Goal: Book appointment/travel/reservation

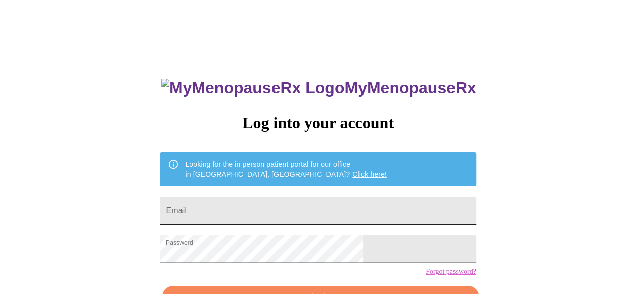
click at [227, 202] on input "Email" at bounding box center [318, 211] width 316 height 28
type input "[EMAIL_ADDRESS][DOMAIN_NAME]"
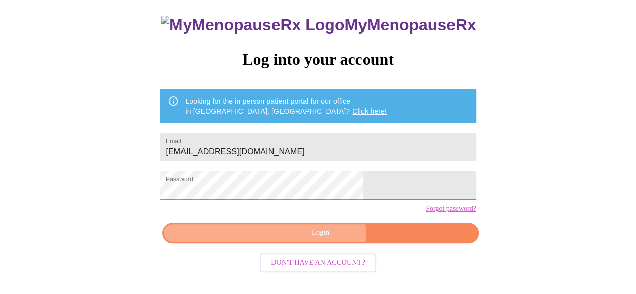
click at [311, 239] on span "Login" at bounding box center [320, 233] width 293 height 13
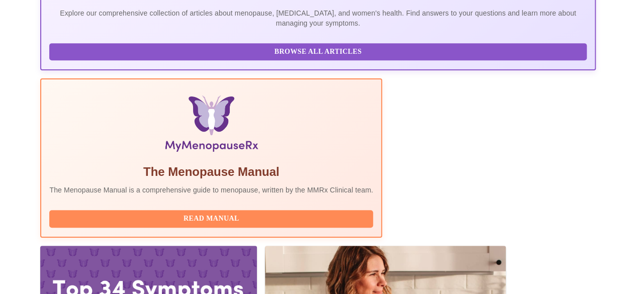
scroll to position [314, 0]
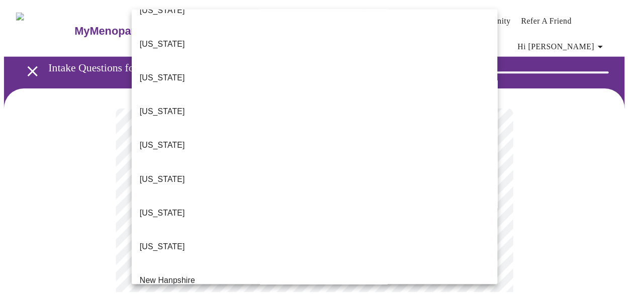
scroll to position [804, 0]
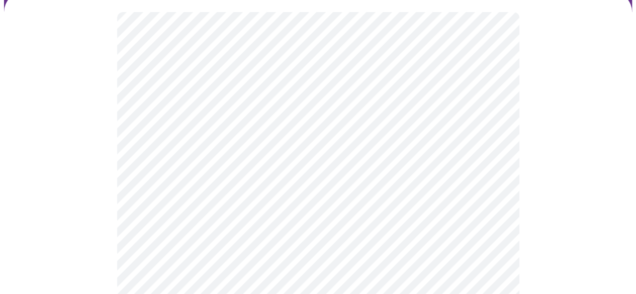
scroll to position [101, 0]
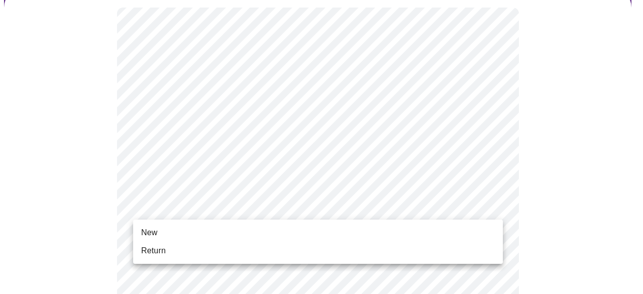
click at [185, 253] on li "Return" at bounding box center [318, 251] width 370 height 18
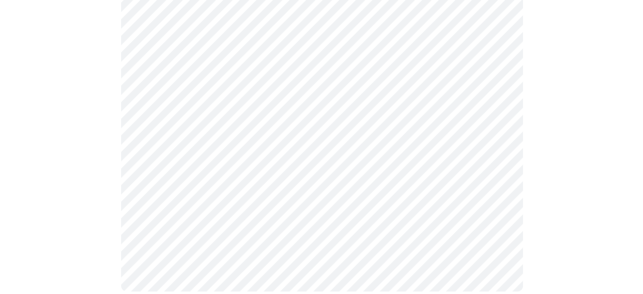
scroll to position [0, 0]
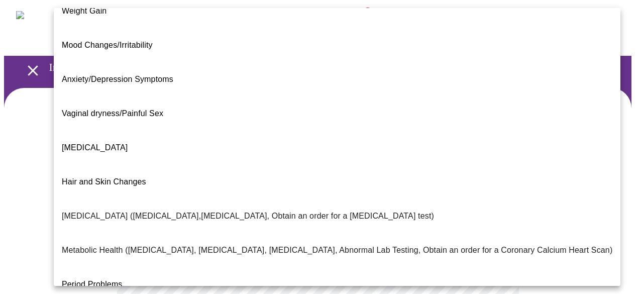
scroll to position [101, 0]
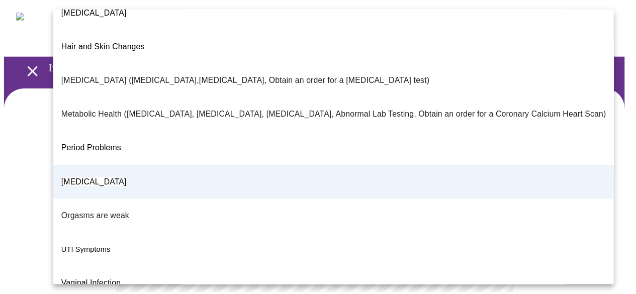
scroll to position [226, 0]
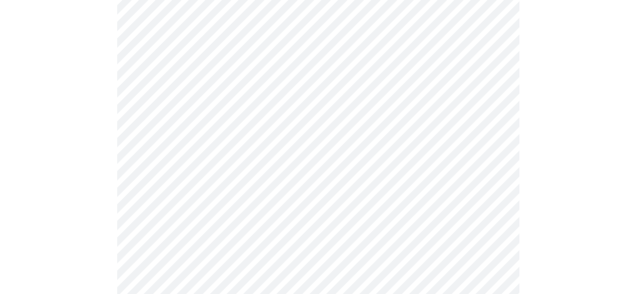
scroll to position [151, 0]
click at [498, 171] on body "MyMenopauseRx Appointments Messaging Labs 1 Uploads Medications Community Refer…" at bounding box center [321, 159] width 635 height 612
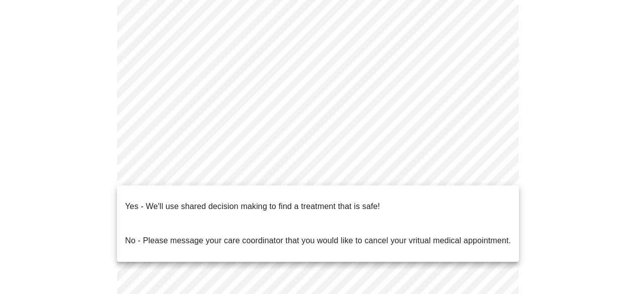
click at [302, 201] on p "Yes - We'll use shared decision making to find a treatment that is safe!" at bounding box center [252, 207] width 255 height 12
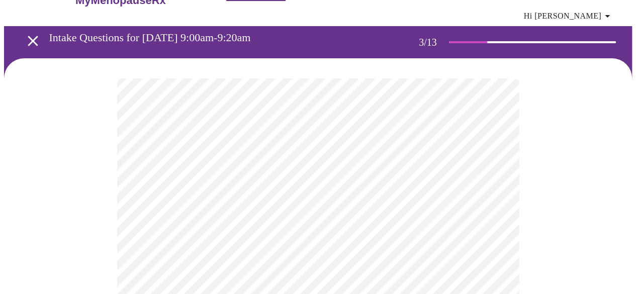
scroll to position [50, 0]
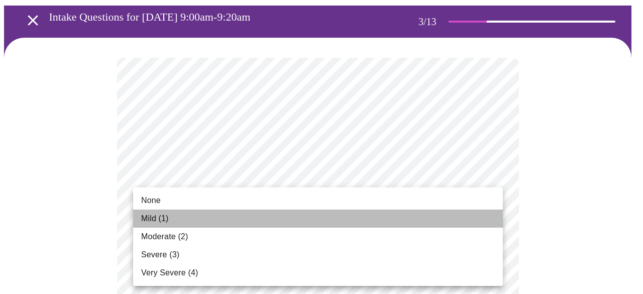
click at [247, 226] on li "Mild (1)" at bounding box center [318, 219] width 370 height 18
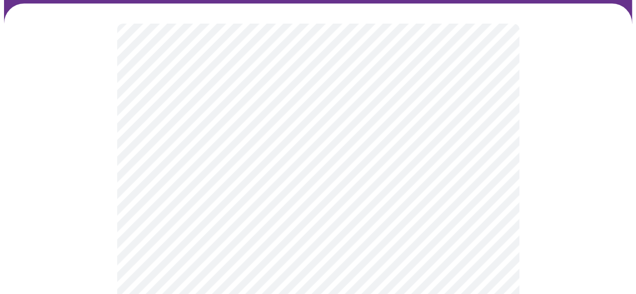
scroll to position [101, 0]
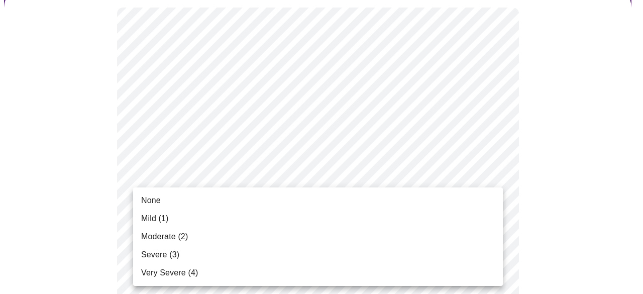
click at [244, 227] on li "Mild (1)" at bounding box center [318, 219] width 370 height 18
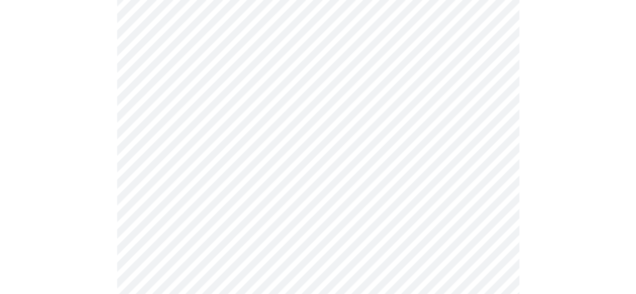
scroll to position [201, 0]
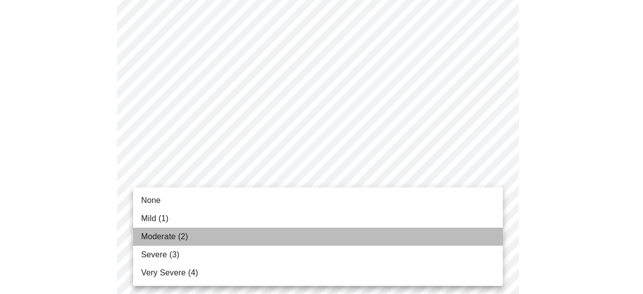
click at [255, 241] on li "Moderate (2)" at bounding box center [318, 237] width 370 height 18
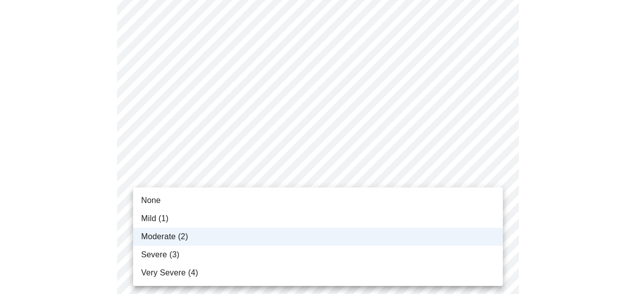
click at [258, 251] on li "Severe (3)" at bounding box center [318, 255] width 370 height 18
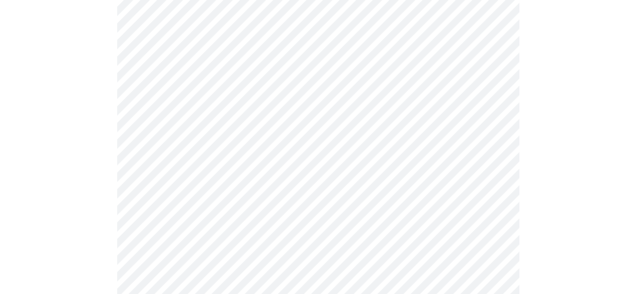
scroll to position [251, 0]
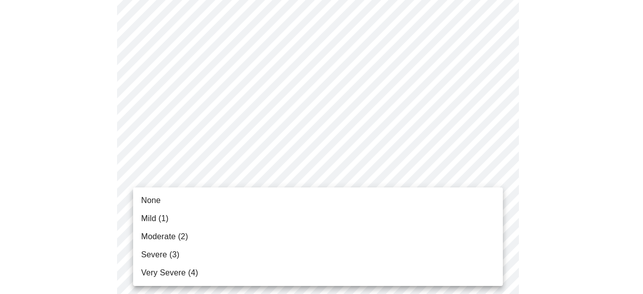
click at [249, 217] on li "Mild (1)" at bounding box center [318, 219] width 370 height 18
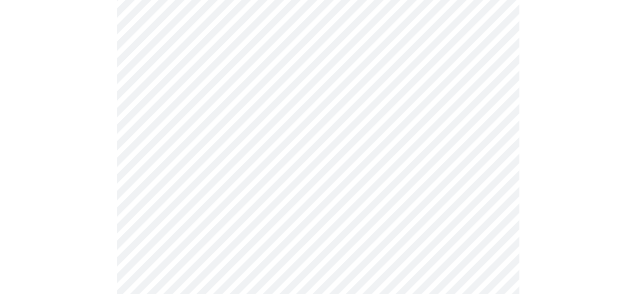
scroll to position [352, 0]
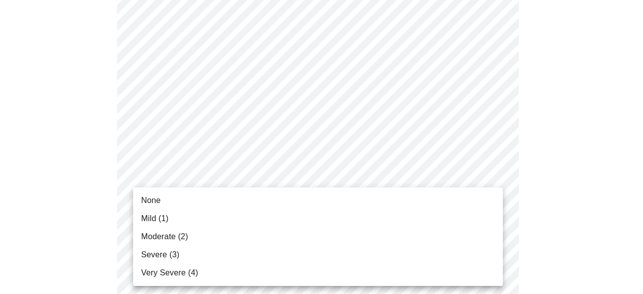
click at [250, 240] on li "Moderate (2)" at bounding box center [318, 237] width 370 height 18
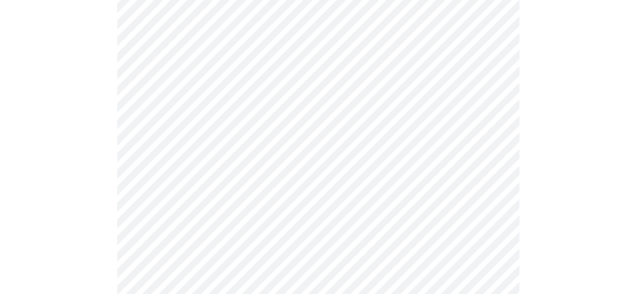
scroll to position [402, 0]
click at [240, 204] on body "MyMenopauseRx Appointments Messaging Labs 1 Uploads Medications Community Refer…" at bounding box center [318, 242] width 628 height 1281
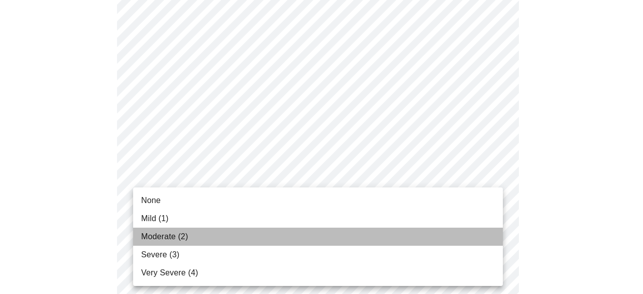
click at [247, 236] on li "Moderate (2)" at bounding box center [318, 237] width 370 height 18
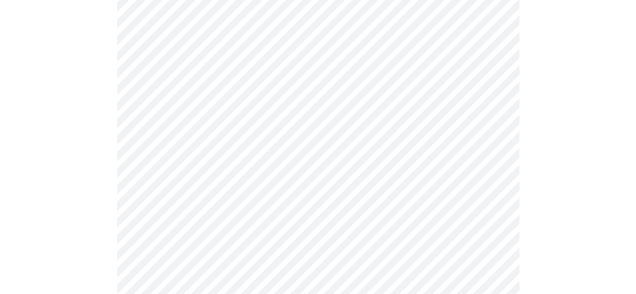
scroll to position [503, 0]
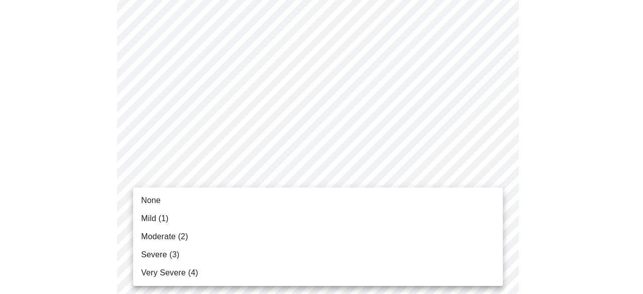
click at [245, 177] on body "MyMenopauseRx Appointments Messaging Labs 1 Uploads Medications Community Refer…" at bounding box center [321, 134] width 635 height 1267
click at [255, 254] on li "Severe (3)" at bounding box center [318, 255] width 370 height 18
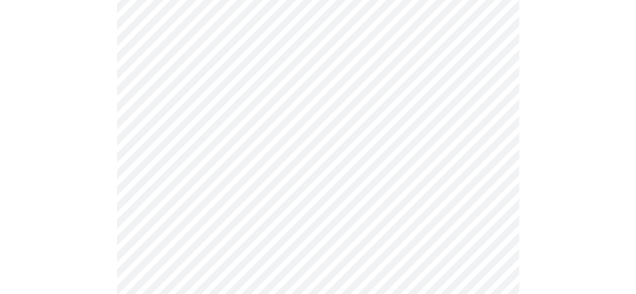
scroll to position [553, 0]
click at [246, 208] on body "MyMenopauseRx Appointments Messaging Labs 1 Uploads Medications Community Refer…" at bounding box center [318, 77] width 628 height 1253
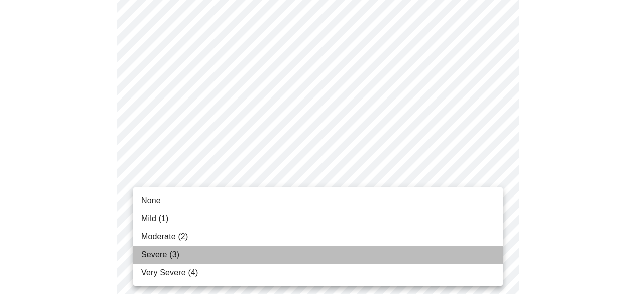
click at [251, 259] on li "Severe (3)" at bounding box center [318, 255] width 370 height 18
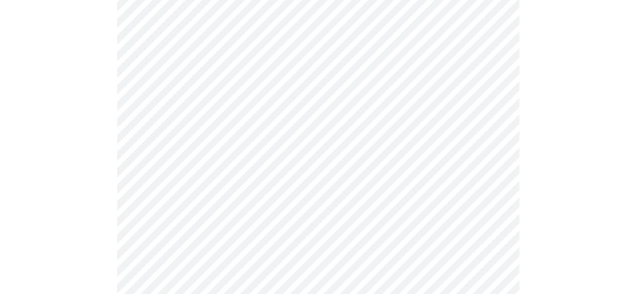
scroll to position [653, 0]
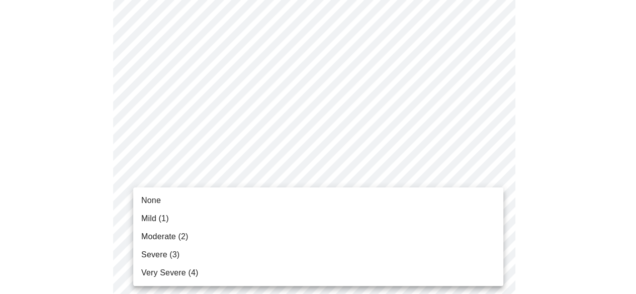
click at [235, 206] on li "None" at bounding box center [318, 201] width 370 height 18
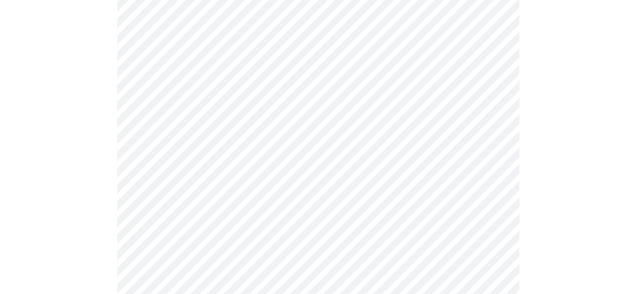
scroll to position [754, 0]
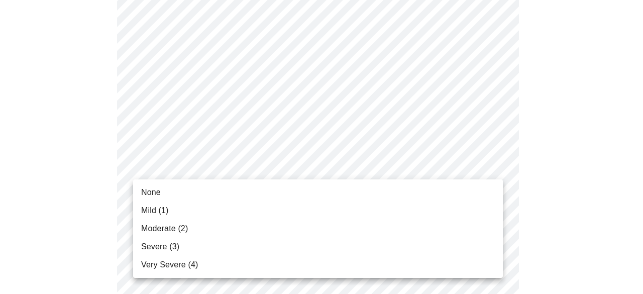
click at [230, 230] on li "Moderate (2)" at bounding box center [318, 229] width 370 height 18
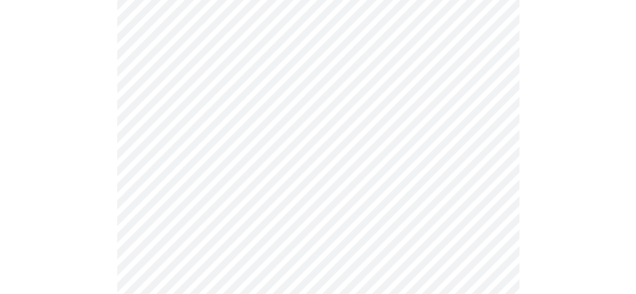
scroll to position [804, 0]
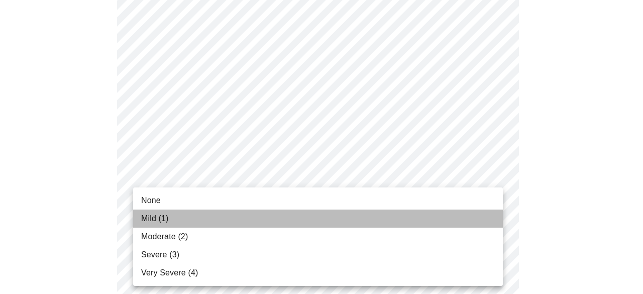
click at [228, 226] on li "Mild (1)" at bounding box center [318, 219] width 370 height 18
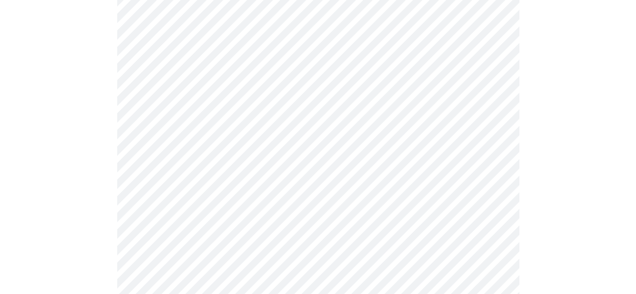
scroll to position [402, 0]
click at [154, 192] on body "MyMenopauseRx Appointments Messaging Labs 1 Uploads Medications Community Refer…" at bounding box center [321, 84] width 635 height 965
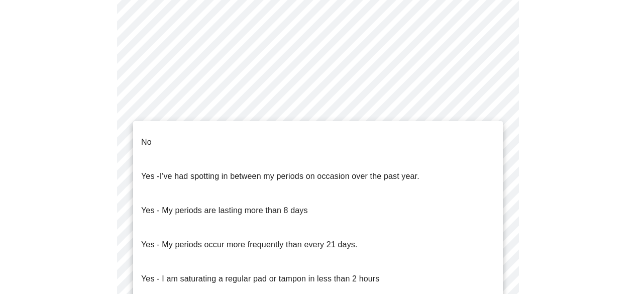
click at [152, 137] on li "No" at bounding box center [318, 142] width 370 height 34
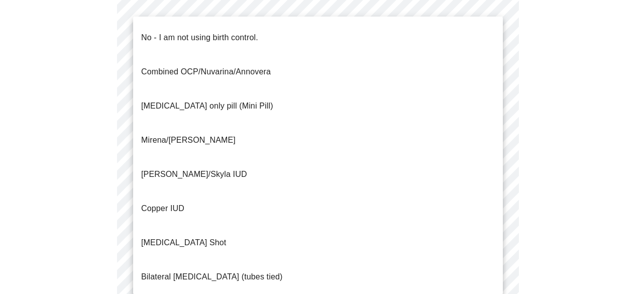
click at [202, 248] on body "MyMenopauseRx Appointments Messaging Labs 1 Uploads Medications Community Refer…" at bounding box center [321, 81] width 635 height 959
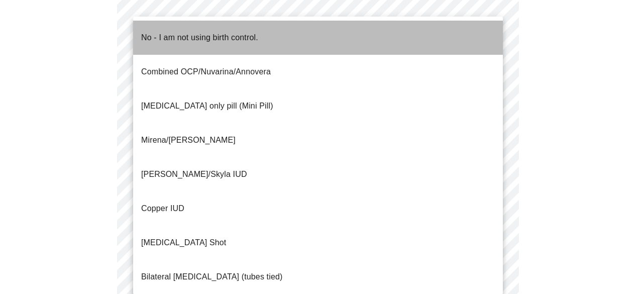
click at [185, 32] on p "No - I am not using birth control." at bounding box center [199, 38] width 117 height 12
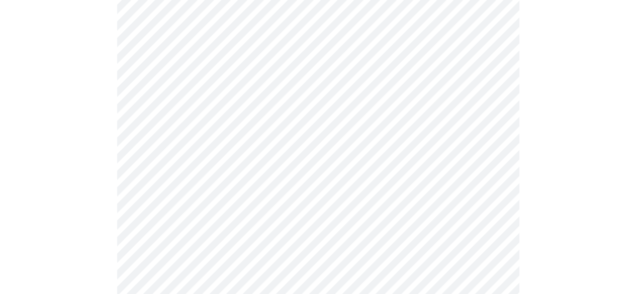
scroll to position [603, 0]
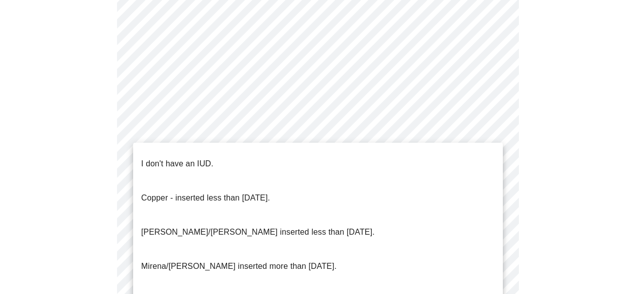
click at [200, 144] on ul "I don't have an IUD. Copper - inserted less than 10 years ago. Mirena/Liletta i…" at bounding box center [318, 232] width 370 height 179
click at [200, 158] on p "I don't have an IUD." at bounding box center [177, 164] width 72 height 12
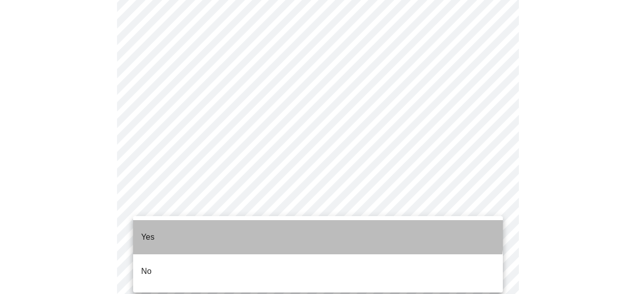
click at [203, 220] on li "Yes" at bounding box center [318, 237] width 370 height 34
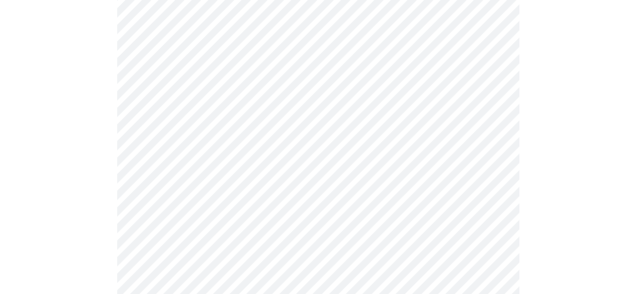
scroll to position [2659, 0]
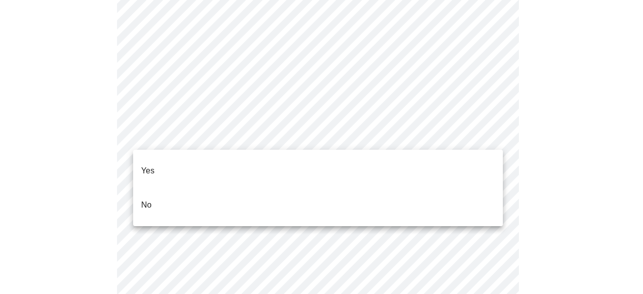
click at [418, 188] on li "No" at bounding box center [318, 205] width 370 height 34
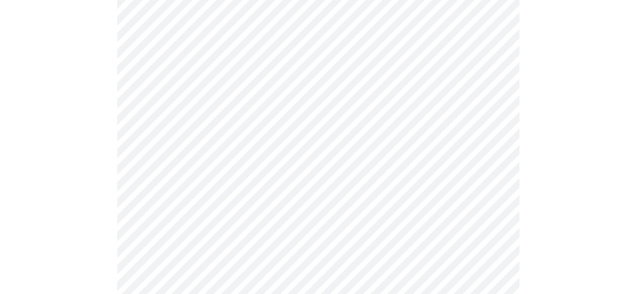
scroll to position [1016, 0]
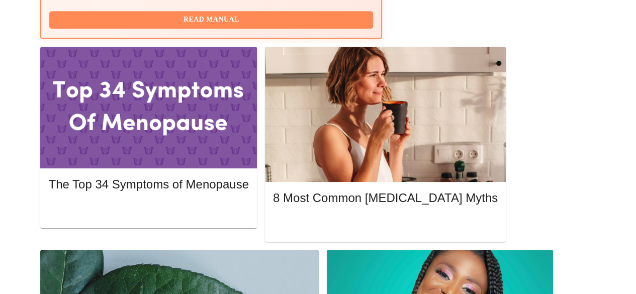
scroll to position [451, 0]
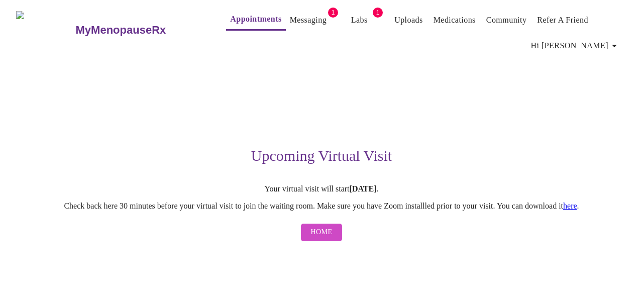
click at [290, 13] on link "Messaging" at bounding box center [308, 20] width 37 height 14
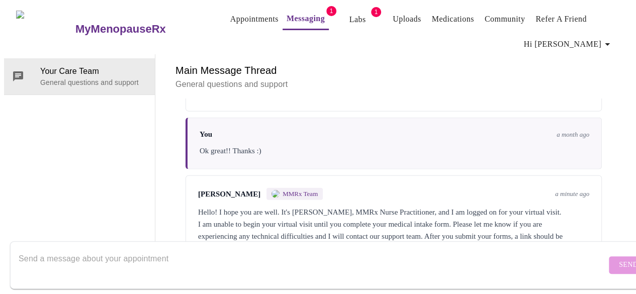
scroll to position [3179, 0]
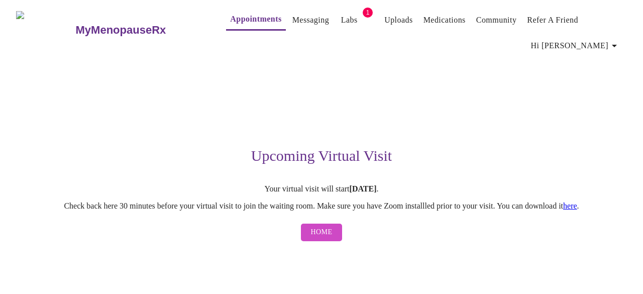
click at [326, 236] on span "Home" at bounding box center [322, 232] width 22 height 13
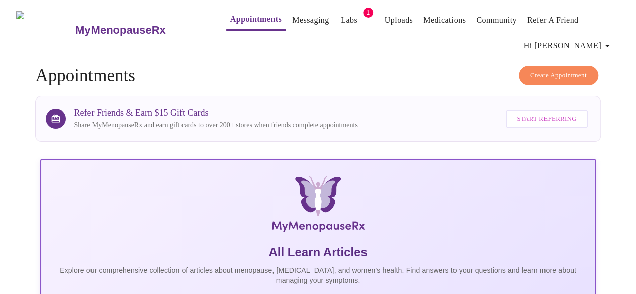
click at [572, 39] on span "Hi [PERSON_NAME]" at bounding box center [568, 46] width 89 height 14
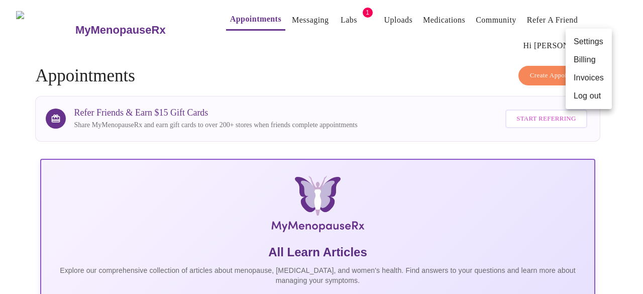
click at [481, 61] on div at bounding box center [321, 147] width 643 height 294
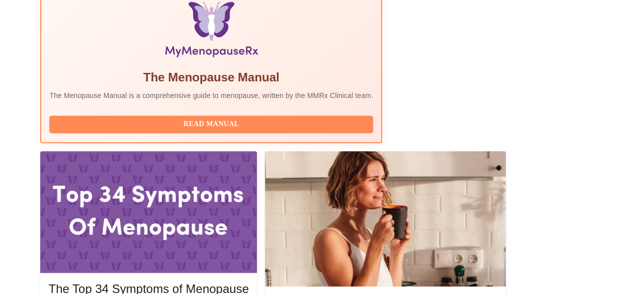
scroll to position [402, 0]
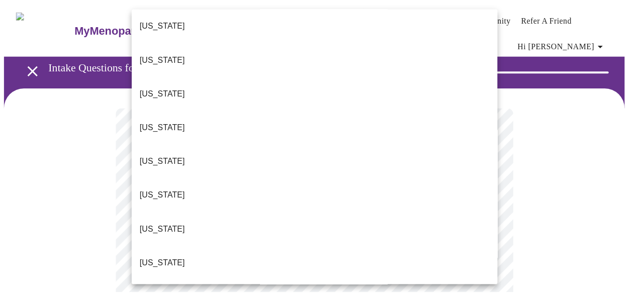
scroll to position [855, 0]
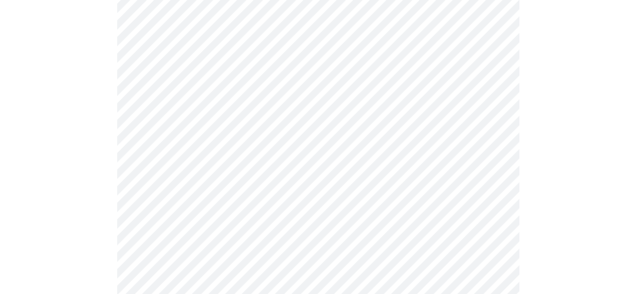
scroll to position [251, 0]
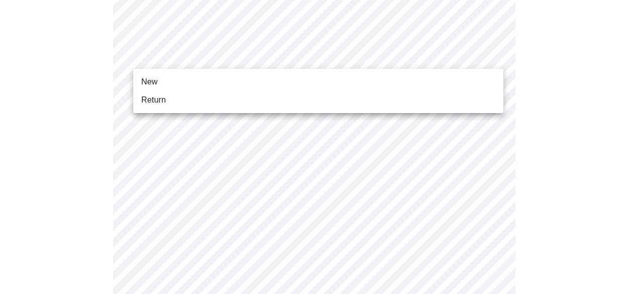
click at [148, 59] on body "MyMenopauseRx Appointments Messaging Labs 1 Uploads Medications Community Refer…" at bounding box center [318, 215] width 628 height 925
click at [152, 96] on span "Return" at bounding box center [153, 100] width 25 height 12
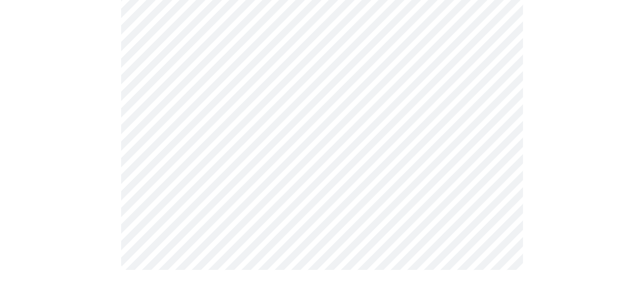
scroll to position [0, 0]
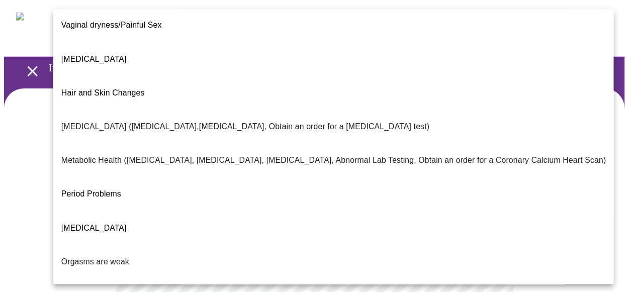
scroll to position [226, 0]
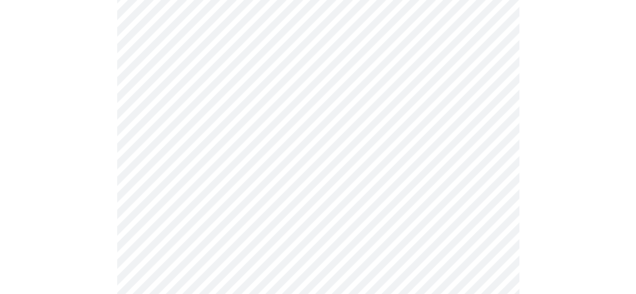
scroll to position [201, 0]
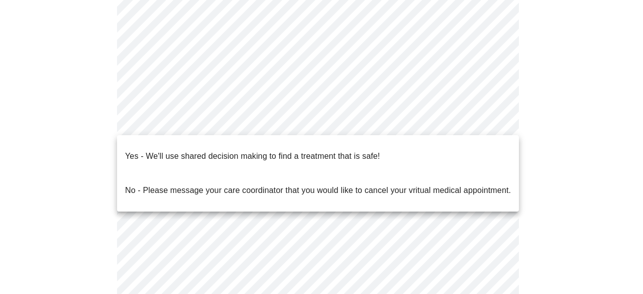
click at [242, 121] on body "MyMenopauseRx Appointments Messaging Labs 1 Uploads Medications Community Refer…" at bounding box center [321, 109] width 635 height 612
click at [236, 150] on p "Yes - We'll use shared decision making to find a treatment that is safe!" at bounding box center [252, 156] width 255 height 12
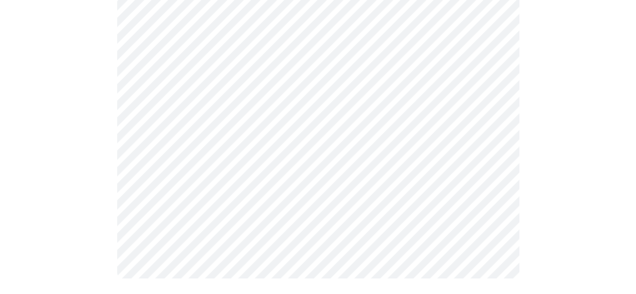
scroll to position [0, 0]
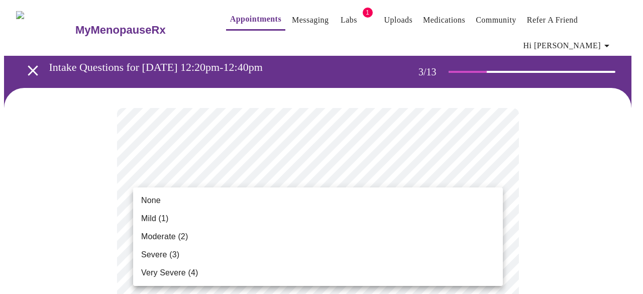
click at [263, 226] on li "Mild (1)" at bounding box center [318, 219] width 370 height 18
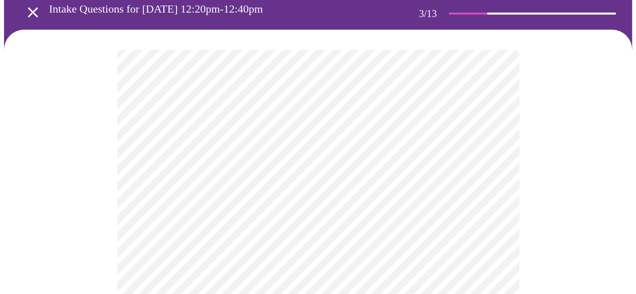
scroll to position [151, 0]
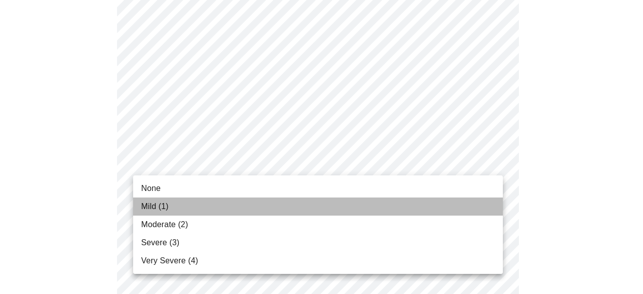
click at [247, 201] on li "Mild (1)" at bounding box center [318, 207] width 370 height 18
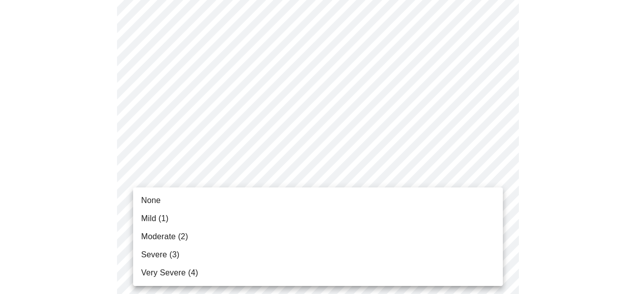
click at [234, 253] on li "Severe (3)" at bounding box center [318, 255] width 370 height 18
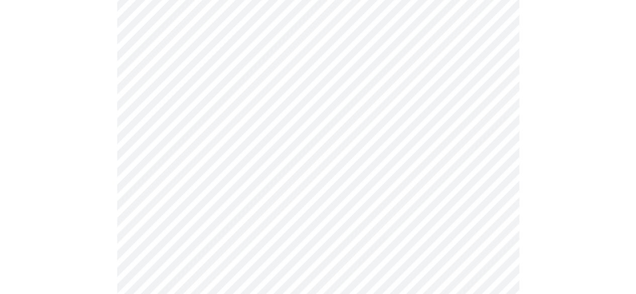
scroll to position [251, 0]
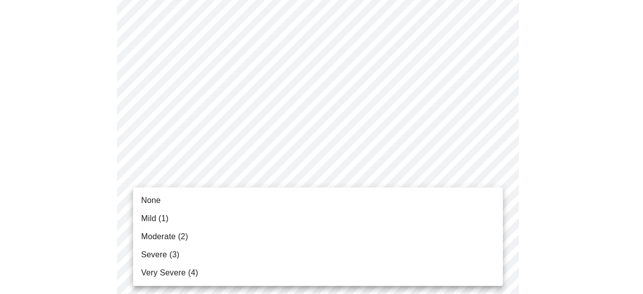
click at [244, 223] on li "Mild (1)" at bounding box center [318, 219] width 370 height 18
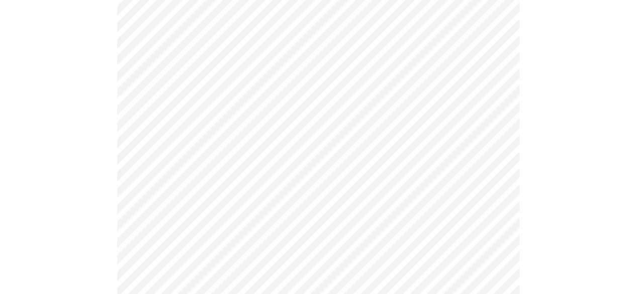
scroll to position [302, 0]
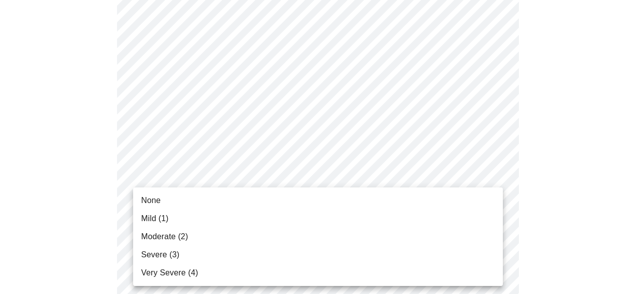
click at [242, 231] on li "Moderate (2)" at bounding box center [318, 237] width 370 height 18
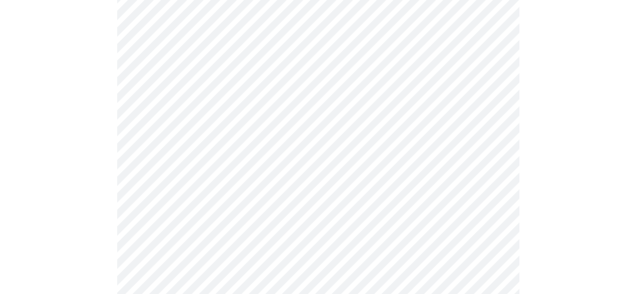
scroll to position [402, 0]
click at [246, 200] on body "MyMenopauseRx Appointments Messaging Labs 1 Uploads Medications Community Refer…" at bounding box center [318, 242] width 628 height 1281
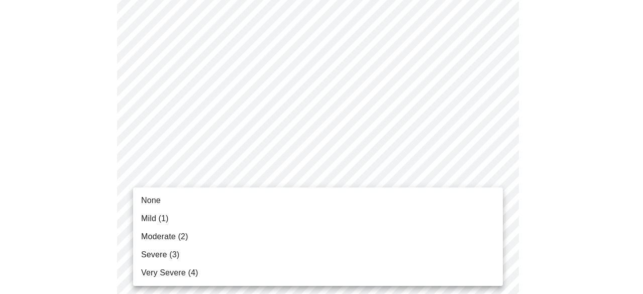
click at [247, 230] on li "Moderate (2)" at bounding box center [318, 237] width 370 height 18
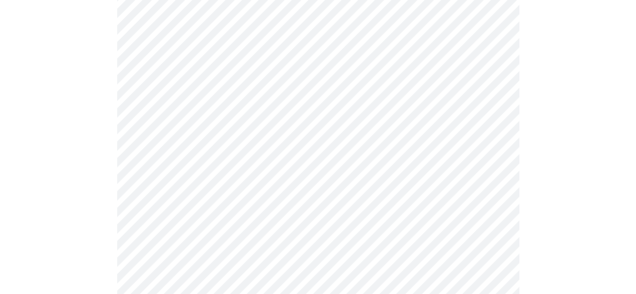
scroll to position [452, 0]
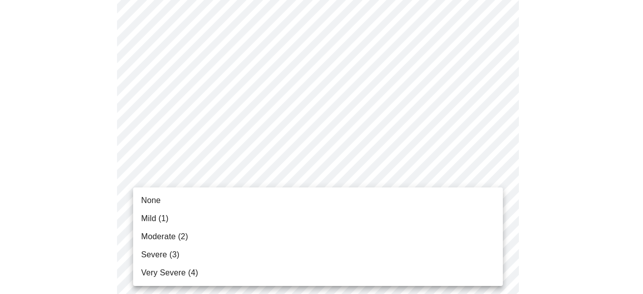
click at [247, 230] on body "MyMenopauseRx Appointments Messaging Labs 1 Uploads Medications Community Refer…" at bounding box center [321, 185] width 635 height 1267
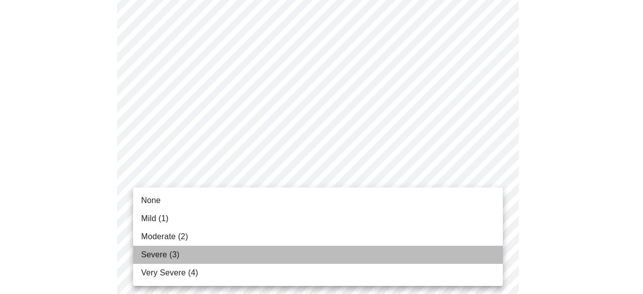
click at [249, 247] on li "Severe (3)" at bounding box center [318, 255] width 370 height 18
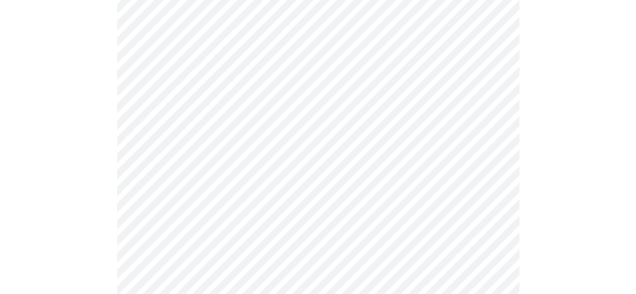
scroll to position [553, 0]
click at [253, 214] on body "MyMenopauseRx Appointments Messaging Labs 1 Uploads Medications Community Refer…" at bounding box center [321, 77] width 635 height 1253
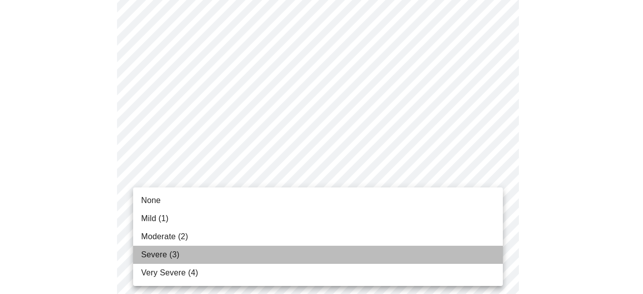
click at [259, 256] on li "Severe (3)" at bounding box center [318, 255] width 370 height 18
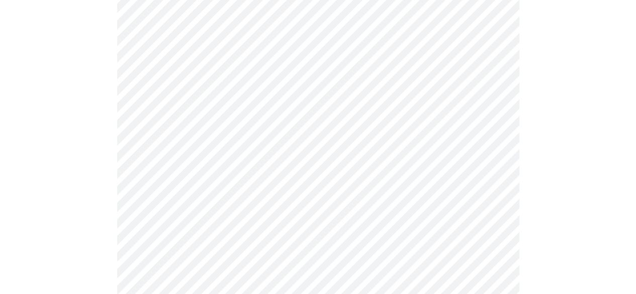
scroll to position [653, 0]
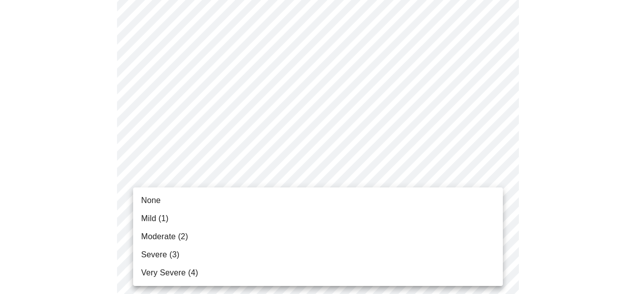
click at [260, 200] on li "None" at bounding box center [318, 201] width 370 height 18
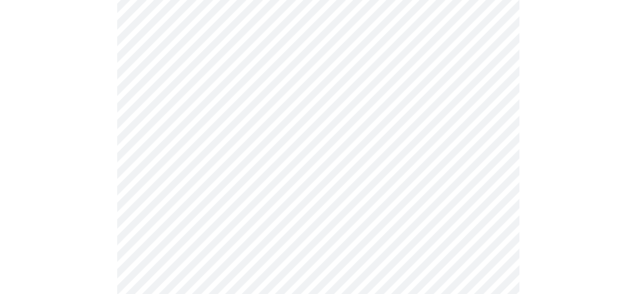
scroll to position [754, 0]
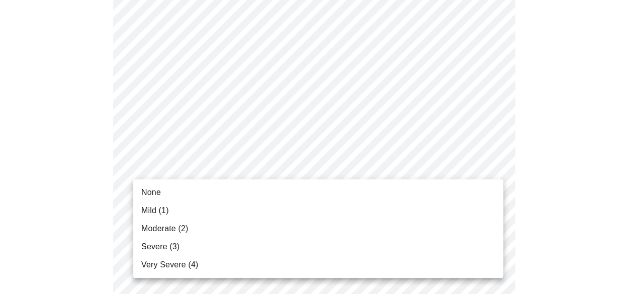
click at [236, 227] on li "Moderate (2)" at bounding box center [318, 229] width 370 height 18
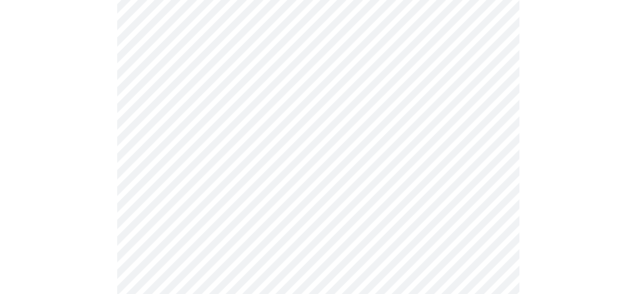
scroll to position [804, 0]
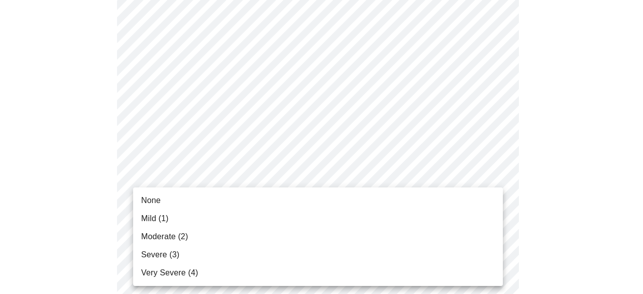
click at [231, 219] on li "Mild (1)" at bounding box center [318, 219] width 370 height 18
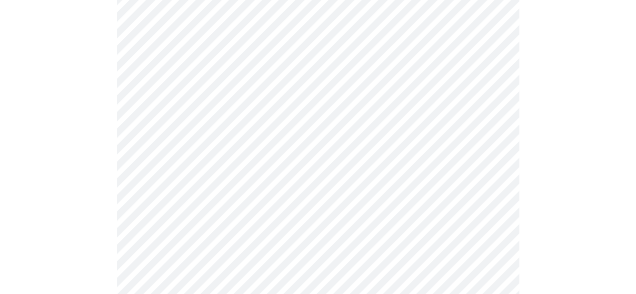
scroll to position [452, 0]
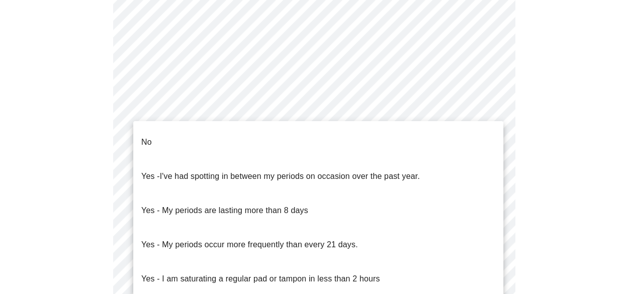
click at [205, 122] on body "MyMenopauseRx Appointments Messaging Labs 1 Uploads Medications Community Refer…" at bounding box center [318, 34] width 628 height 965
click at [201, 130] on li "No" at bounding box center [318, 142] width 370 height 34
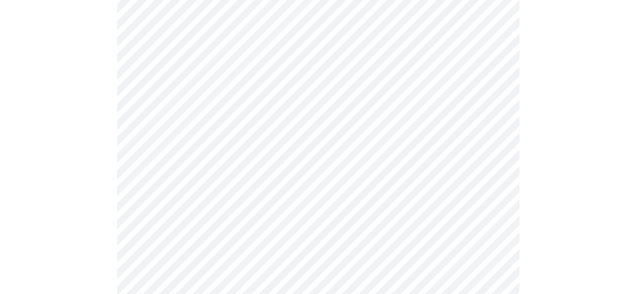
click at [207, 209] on body "MyMenopauseRx Appointments Messaging Labs 1 Uploads Medications Community Refer…" at bounding box center [318, 31] width 628 height 959
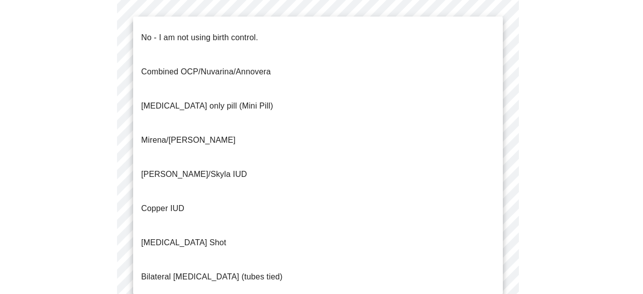
click at [201, 32] on p "No - I am not using birth control." at bounding box center [199, 38] width 117 height 12
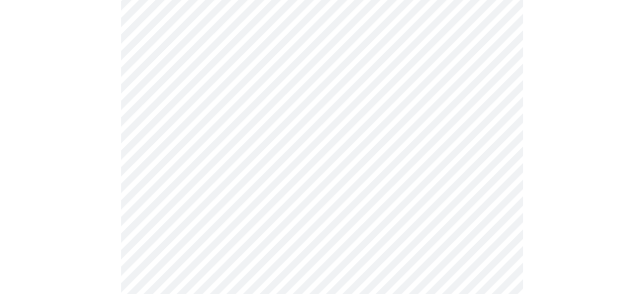
scroll to position [653, 0]
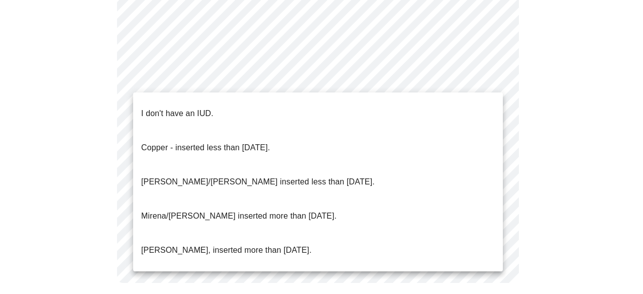
click at [196, 108] on p "I don't have an IUD." at bounding box center [177, 114] width 72 height 12
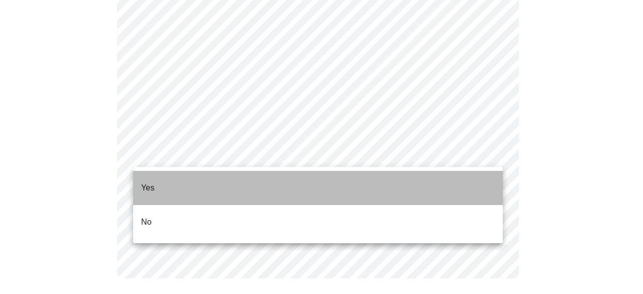
click at [180, 177] on li "Yes" at bounding box center [318, 188] width 370 height 34
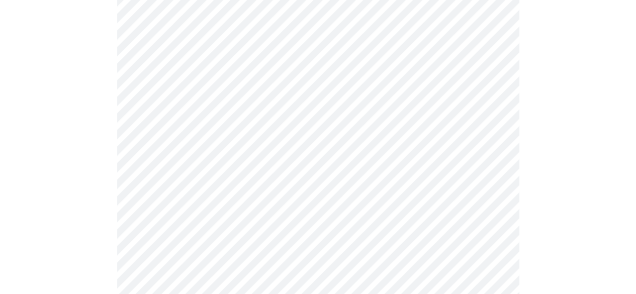
scroll to position [2664, 0]
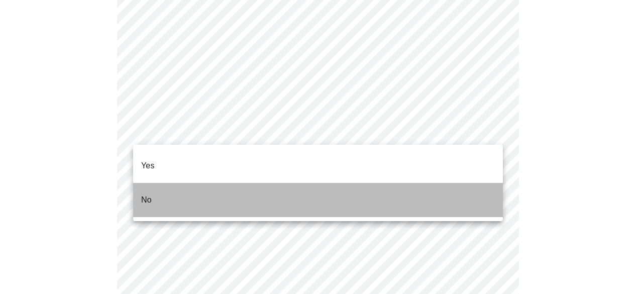
click at [362, 192] on li "No" at bounding box center [318, 200] width 370 height 34
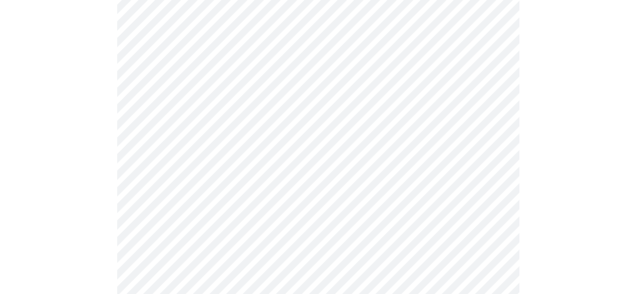
scroll to position [657, 0]
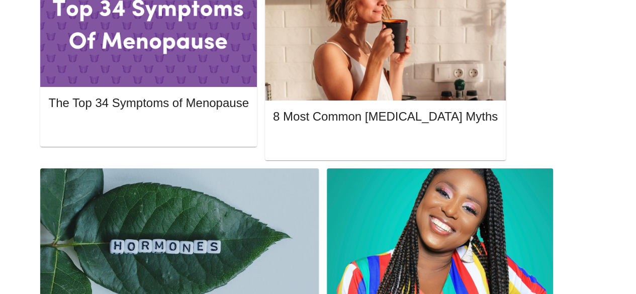
scroll to position [502, 0]
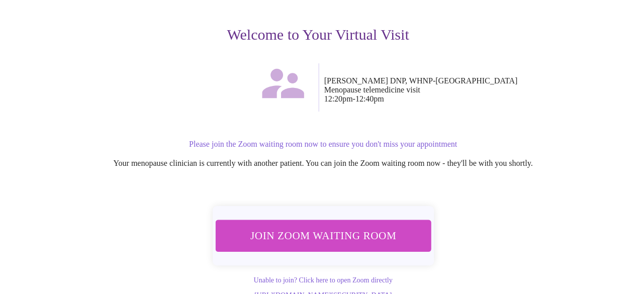
scroll to position [138, 0]
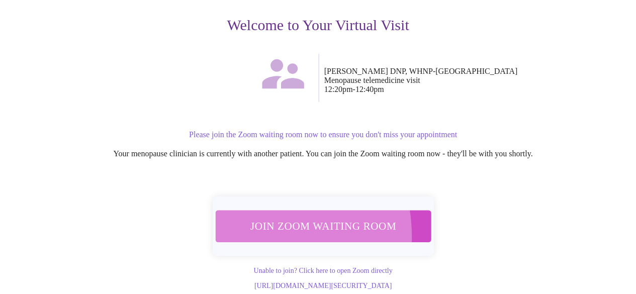
click at [250, 223] on span "Join Zoom Waiting Room" at bounding box center [322, 226] width 189 height 19
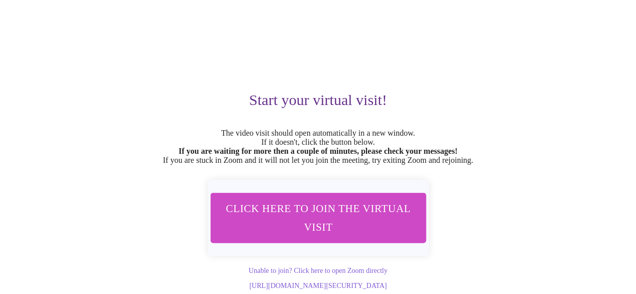
scroll to position [77, 0]
